Goal: Transaction & Acquisition: Purchase product/service

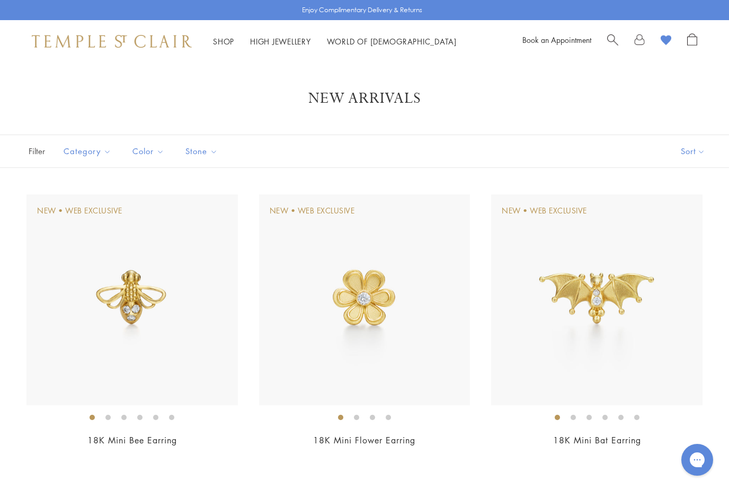
click at [226, 40] on link "Shop Shop" at bounding box center [223, 41] width 21 height 11
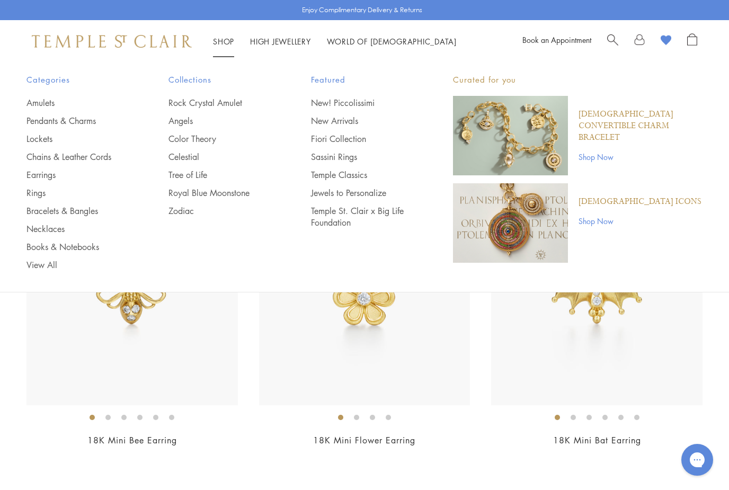
click at [63, 177] on link "Earrings" at bounding box center [77, 175] width 100 height 12
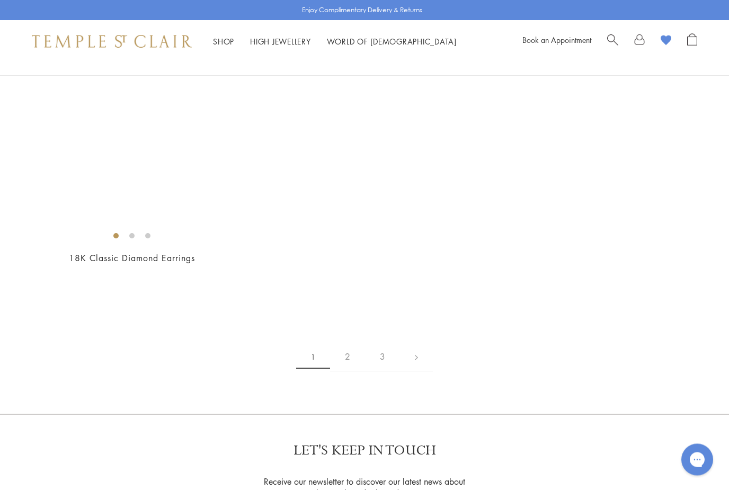
scroll to position [5260, 0]
click at [340, 352] on link "2" at bounding box center [347, 356] width 35 height 29
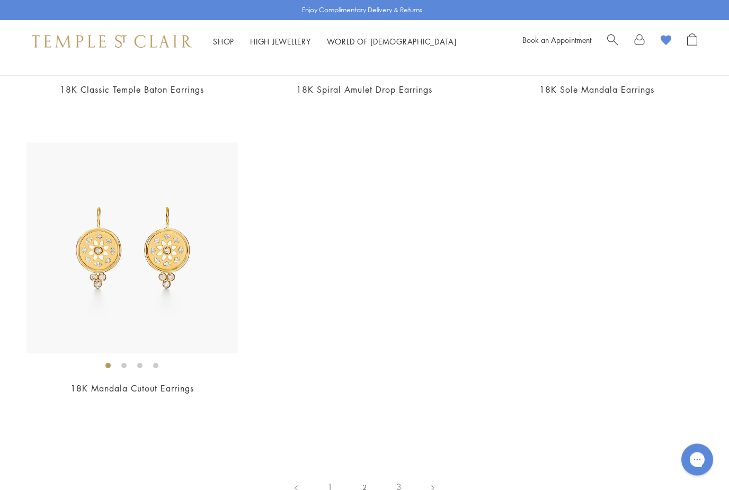
scroll to position [4868, 0]
click at [190, 317] on img at bounding box center [132, 248] width 211 height 211
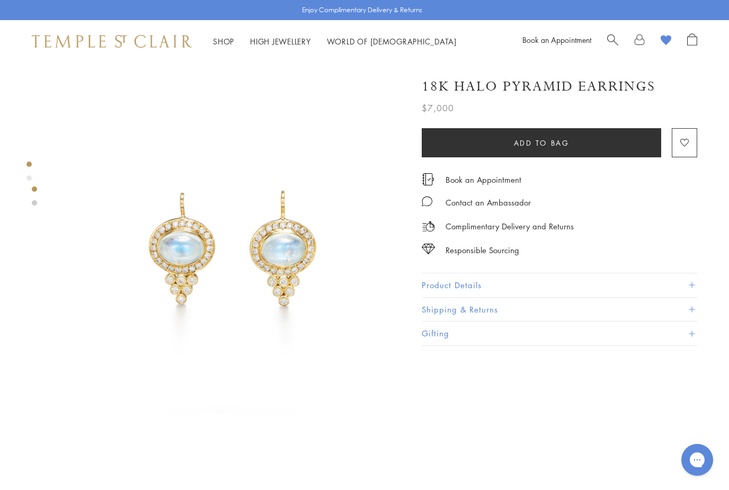
click at [665, 279] on button "Product Details" at bounding box center [560, 285] width 276 height 24
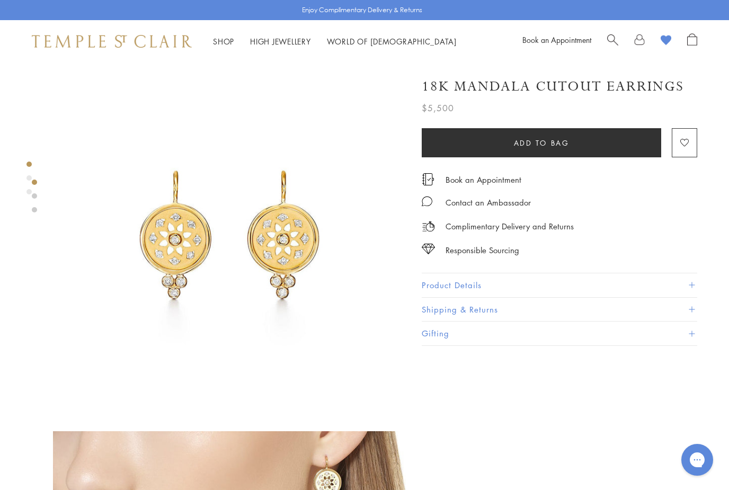
click at [657, 277] on button "Product Details" at bounding box center [560, 285] width 276 height 24
